Goal: Navigation & Orientation: Find specific page/section

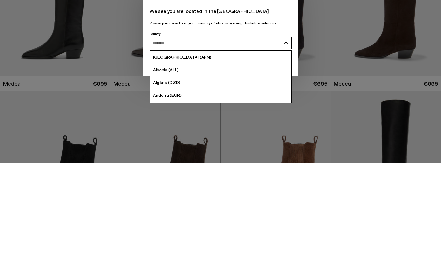
scroll to position [76, 0]
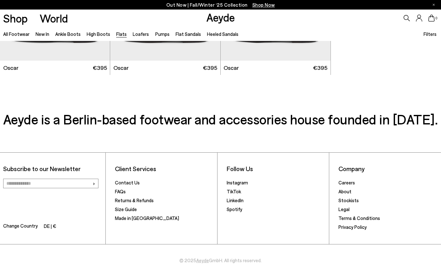
scroll to position [3329, 0]
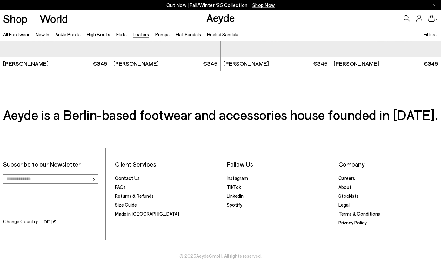
scroll to position [1191, 0]
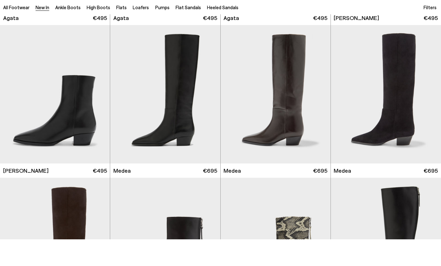
scroll to position [307, 0]
